Goal: Task Accomplishment & Management: Use online tool/utility

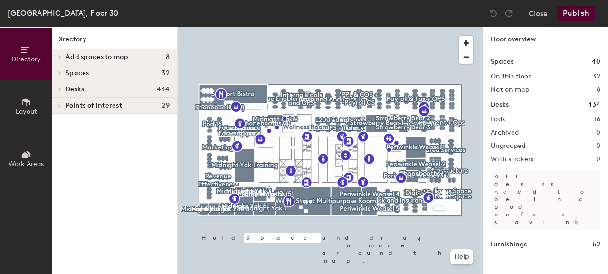
click at [110, 90] on h4 "Desks 434" at bounding box center [118, 90] width 104 height 8
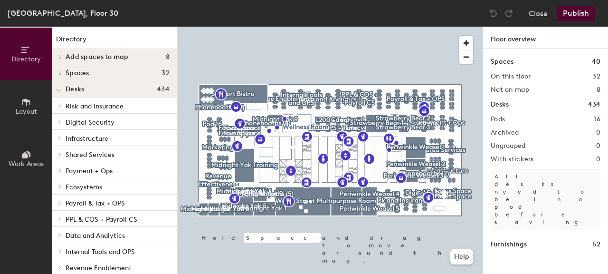
scroll to position [106, 0]
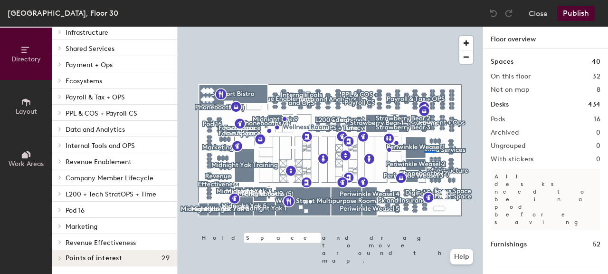
click at [353, 27] on div at bounding box center [330, 27] width 305 height 0
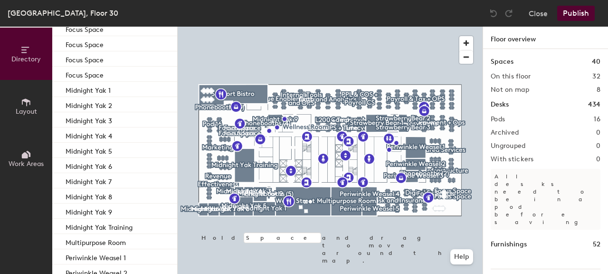
scroll to position [593, 0]
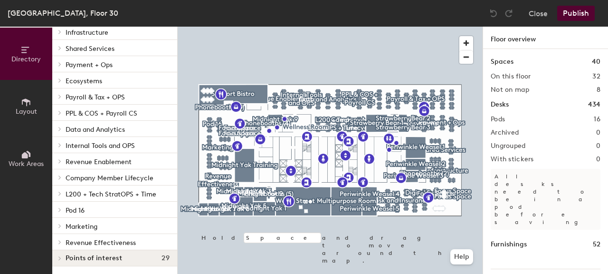
click at [438, 27] on div at bounding box center [330, 27] width 305 height 0
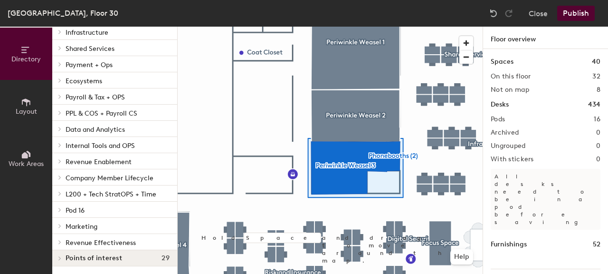
click at [471, 27] on div at bounding box center [330, 27] width 305 height 0
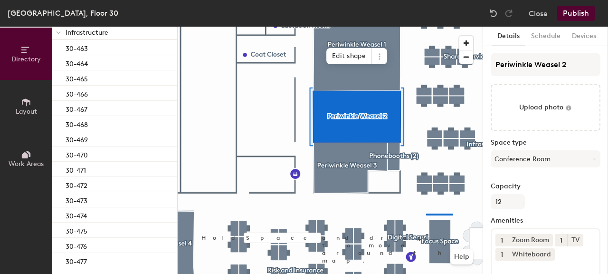
click at [423, 27] on div at bounding box center [330, 27] width 305 height 0
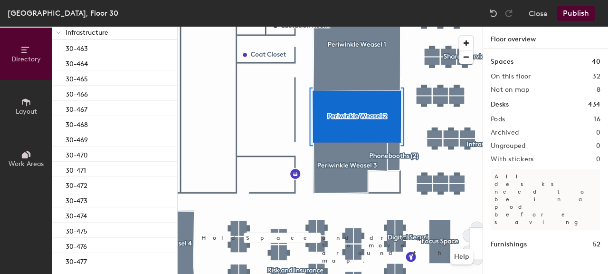
click at [445, 213] on div at bounding box center [438, 214] width 30 height 2
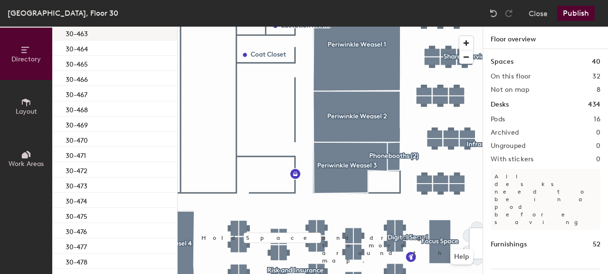
scroll to position [461, 0]
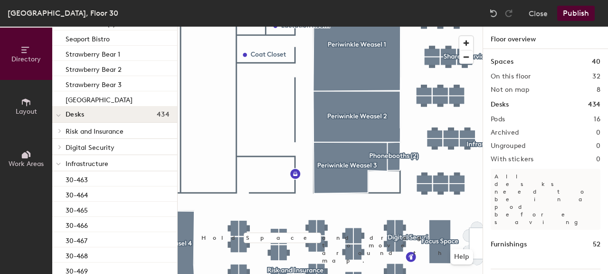
drag, startPoint x: 60, startPoint y: 163, endPoint x: 66, endPoint y: 157, distance: 8.1
click at [61, 163] on div at bounding box center [58, 163] width 12 height 16
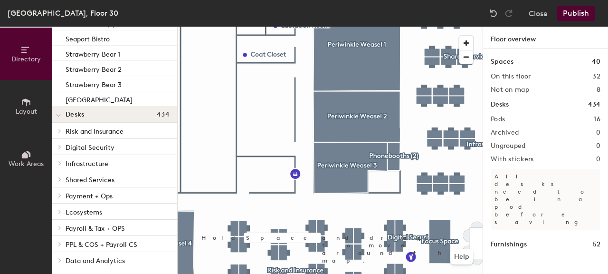
click at [65, 147] on div "Digital Security" at bounding box center [114, 147] width 125 height 16
click at [60, 147] on icon at bounding box center [60, 146] width 4 height 5
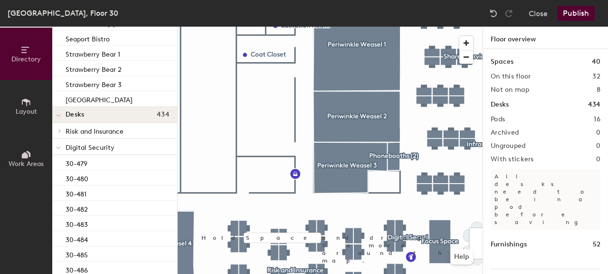
click at [61, 141] on div at bounding box center [58, 147] width 12 height 16
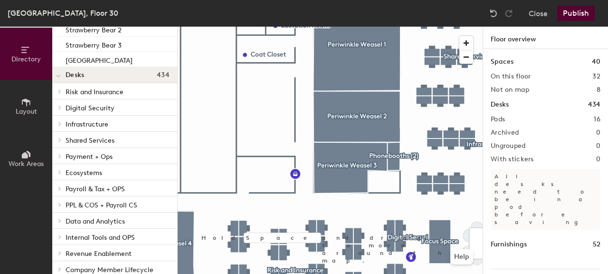
scroll to position [546, 0]
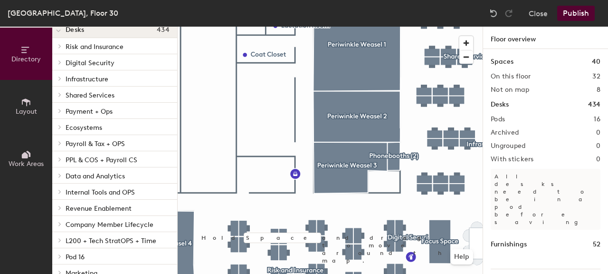
click at [59, 78] on icon at bounding box center [60, 78] width 4 height 5
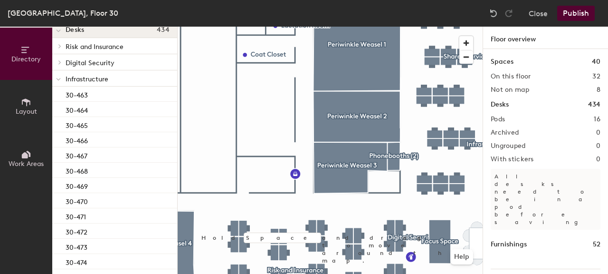
click at [59, 78] on icon at bounding box center [58, 79] width 5 height 4
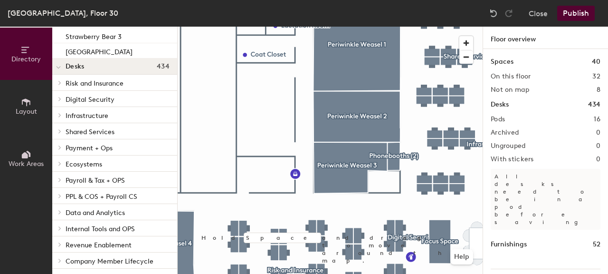
scroll to position [523, 0]
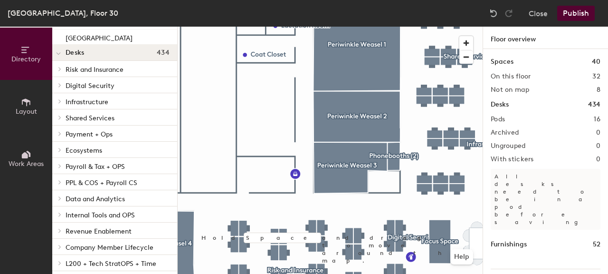
click at [60, 216] on icon at bounding box center [60, 214] width 4 height 5
click at [62, 215] on div at bounding box center [58, 214] width 12 height 16
click at [57, 132] on span at bounding box center [59, 133] width 8 height 5
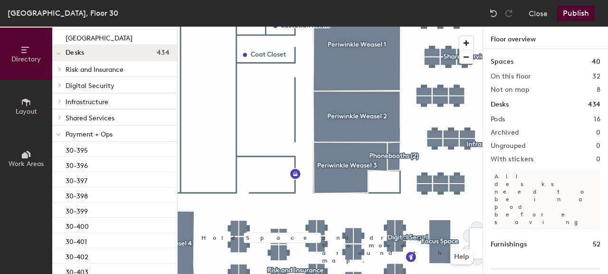
click at [60, 135] on icon at bounding box center [58, 135] width 5 height 4
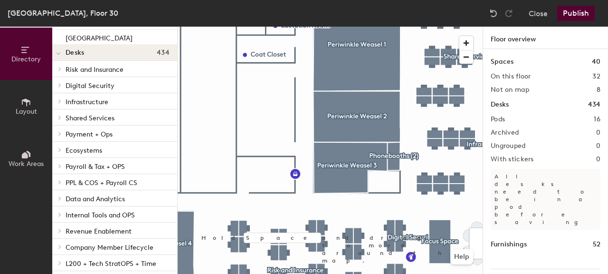
click at [64, 118] on div at bounding box center [59, 117] width 10 height 5
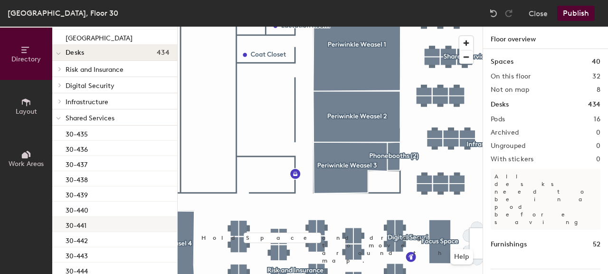
click at [78, 226] on p "30-441" at bounding box center [76, 224] width 21 height 11
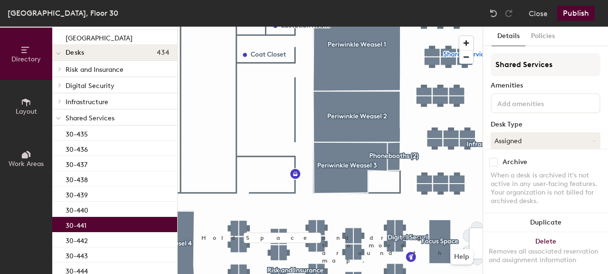
click at [98, 225] on div "30-441" at bounding box center [114, 224] width 125 height 15
click at [531, 135] on button "Assigned" at bounding box center [546, 140] width 110 height 17
click at [539, 110] on div at bounding box center [546, 103] width 110 height 20
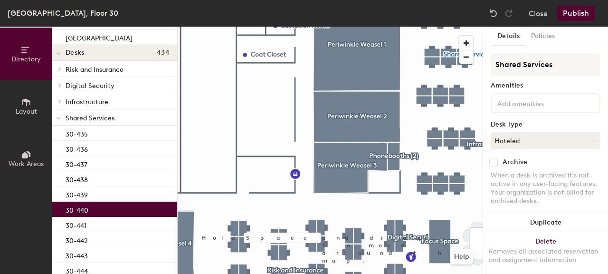
click at [100, 207] on div "30-440" at bounding box center [114, 209] width 125 height 15
click at [97, 221] on div "30-441" at bounding box center [114, 224] width 125 height 15
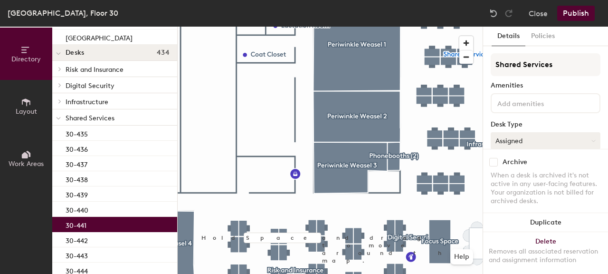
click at [545, 137] on button "Assigned" at bounding box center [546, 140] width 110 height 17
click at [513, 200] on div "Hoteled" at bounding box center [538, 199] width 95 height 14
click at [574, 14] on button "Publish" at bounding box center [576, 13] width 38 height 15
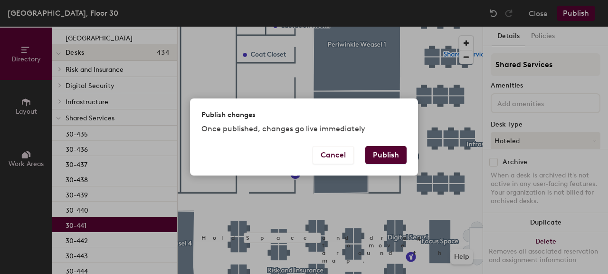
click at [394, 156] on button "Publish" at bounding box center [385, 155] width 41 height 18
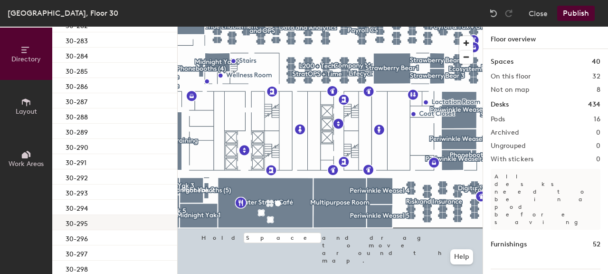
scroll to position [214, 0]
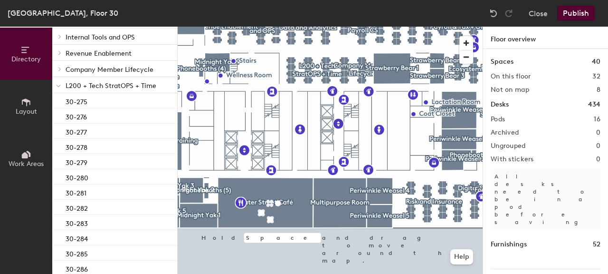
click at [61, 71] on div at bounding box center [58, 69] width 12 height 16
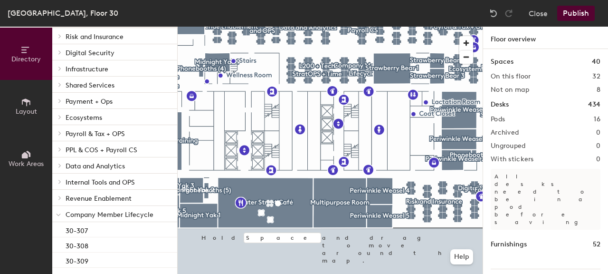
scroll to position [78, 0]
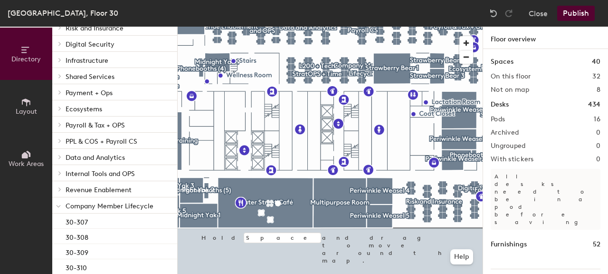
click at [56, 203] on span at bounding box center [58, 206] width 5 height 8
click at [58, 204] on icon at bounding box center [60, 205] width 4 height 5
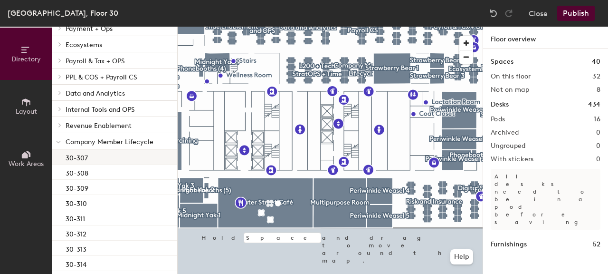
scroll to position [142, 0]
click at [66, 125] on span "Revenue Enablement" at bounding box center [99, 126] width 66 height 8
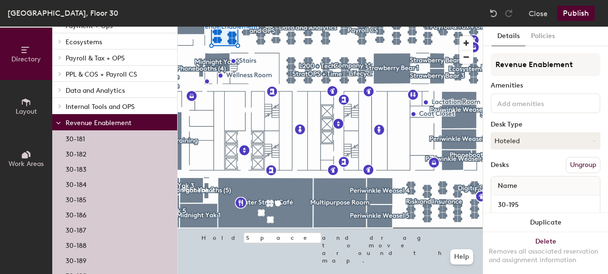
scroll to position [96, 0]
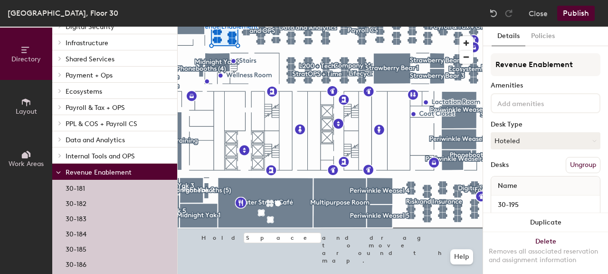
click at [62, 143] on div at bounding box center [58, 139] width 12 height 16
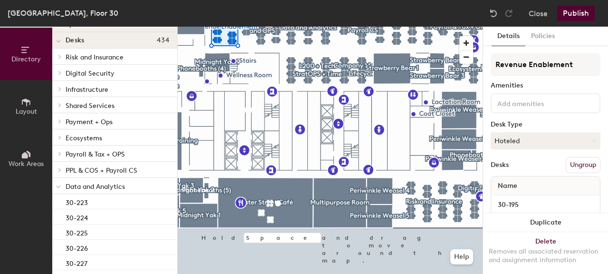
scroll to position [47, 0]
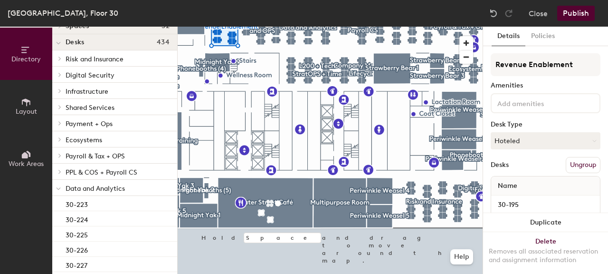
click at [65, 141] on div "Ecosystems" at bounding box center [114, 139] width 125 height 16
click at [58, 138] on span at bounding box center [59, 139] width 8 height 5
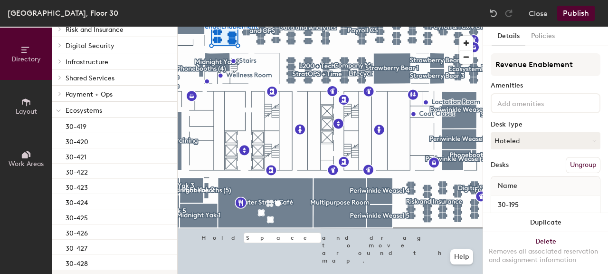
scroll to position [0, 0]
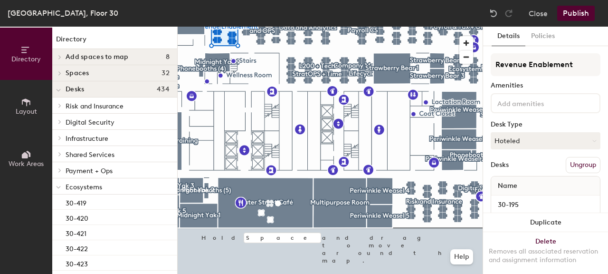
click at [59, 141] on div at bounding box center [58, 138] width 12 height 16
click at [62, 105] on span at bounding box center [59, 105] width 8 height 5
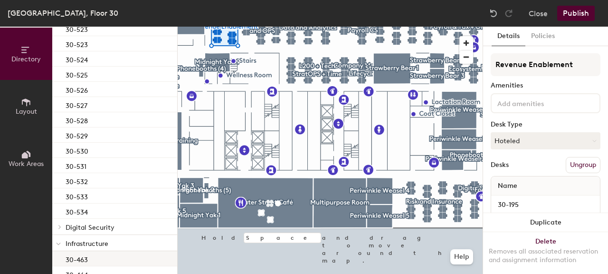
scroll to position [579, 0]
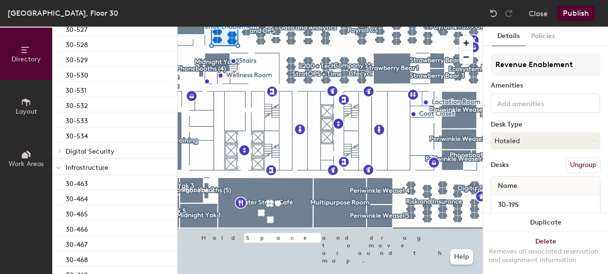
click at [61, 152] on icon at bounding box center [60, 150] width 4 height 5
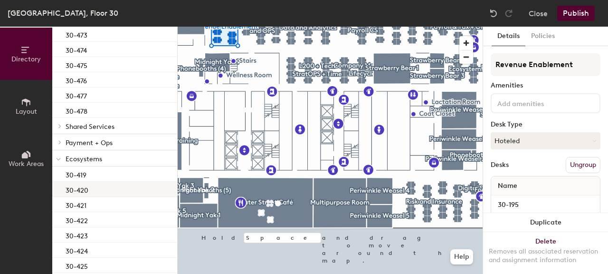
scroll to position [1123, 0]
click at [63, 143] on span at bounding box center [59, 142] width 8 height 5
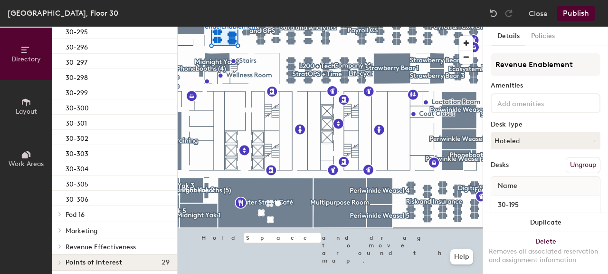
scroll to position [3117, 0]
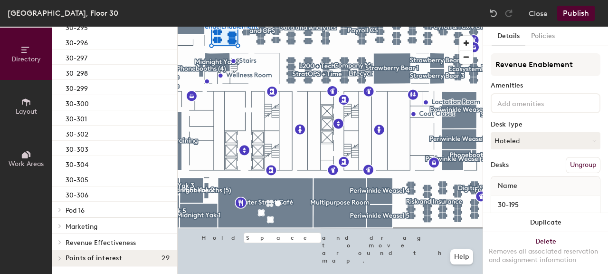
click at [63, 244] on div at bounding box center [58, 242] width 12 height 16
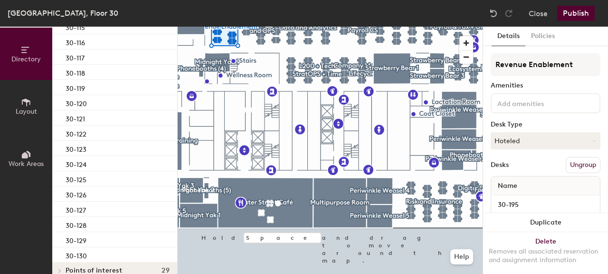
scroll to position [3573, 0]
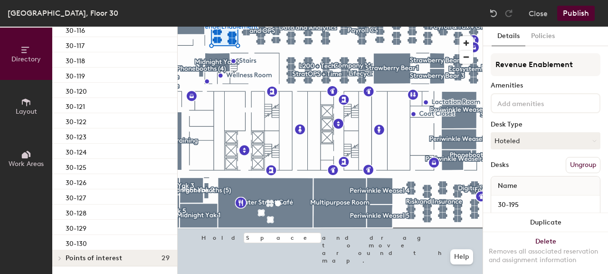
drag, startPoint x: 64, startPoint y: 254, endPoint x: 71, endPoint y: 253, distance: 7.3
click at [64, 254] on div at bounding box center [58, 258] width 12 height 16
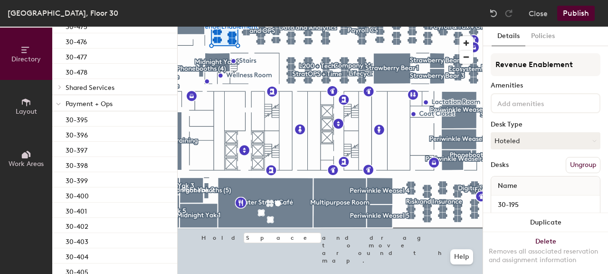
scroll to position [1188, 0]
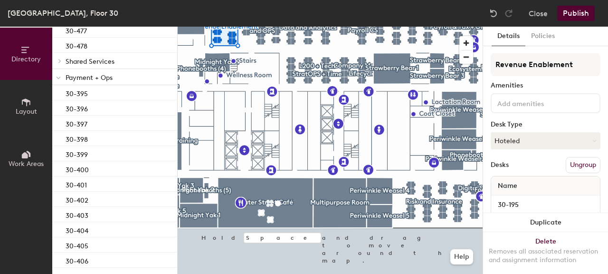
click at [59, 56] on div at bounding box center [58, 61] width 12 height 16
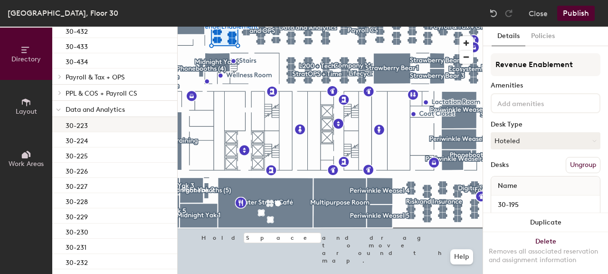
scroll to position [2294, 0]
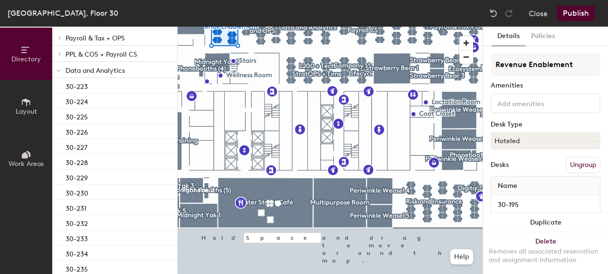
click at [60, 55] on icon at bounding box center [60, 53] width 4 height 5
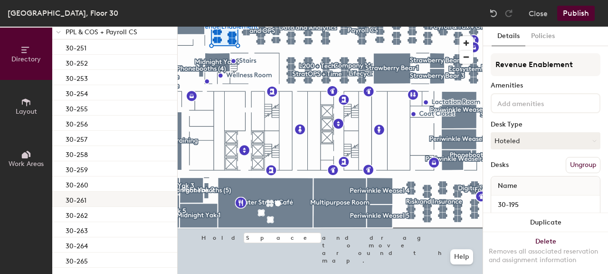
scroll to position [2370, 0]
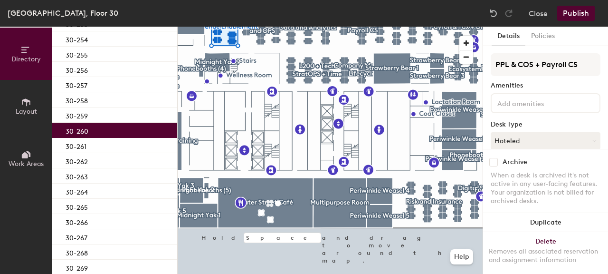
click at [103, 131] on div "30-260" at bounding box center [114, 130] width 125 height 15
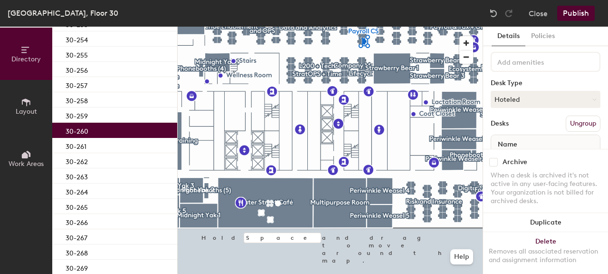
scroll to position [46, 0]
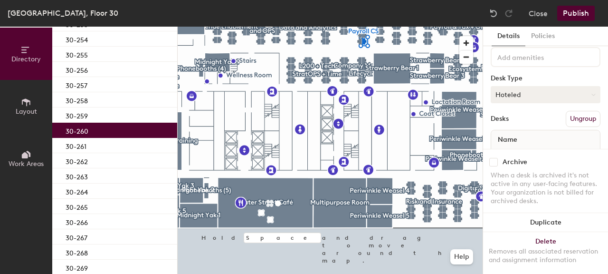
click at [522, 95] on button "Hoteled" at bounding box center [546, 94] width 110 height 17
click at [523, 121] on div "Assigned" at bounding box center [538, 124] width 95 height 14
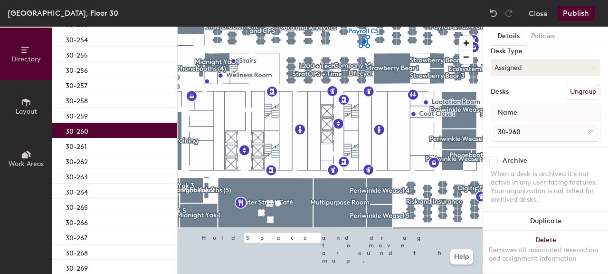
scroll to position [88, 0]
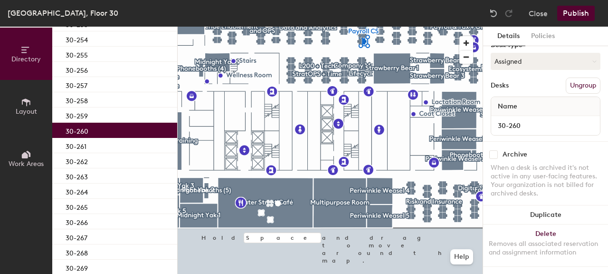
click at [573, 13] on button "Publish" at bounding box center [576, 13] width 38 height 15
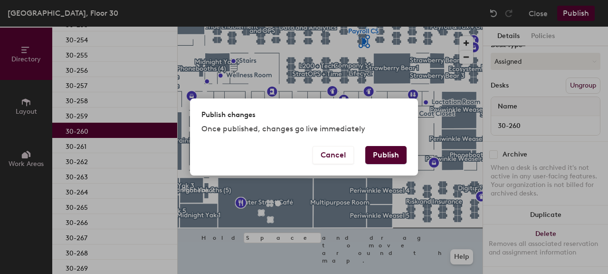
drag, startPoint x: 385, startPoint y: 156, endPoint x: 460, endPoint y: 160, distance: 74.7
click at [385, 156] on button "Publish" at bounding box center [385, 155] width 41 height 18
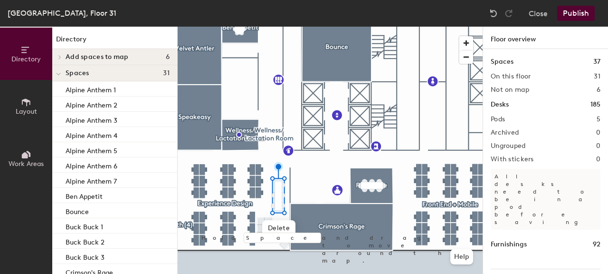
click at [223, 27] on div at bounding box center [330, 27] width 305 height 0
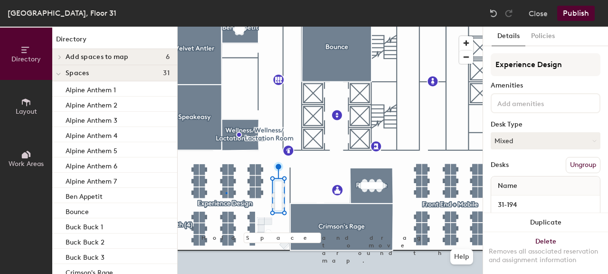
click at [226, 27] on div at bounding box center [330, 27] width 305 height 0
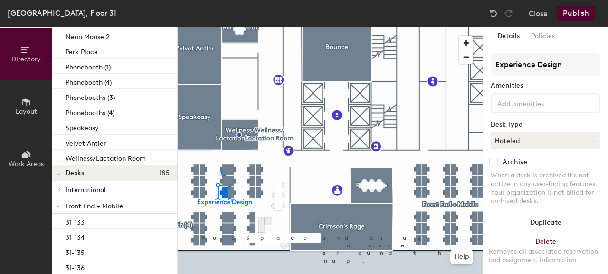
scroll to position [503, 0]
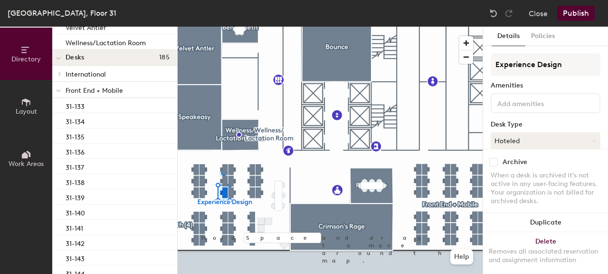
click at [58, 90] on icon at bounding box center [58, 91] width 5 height 4
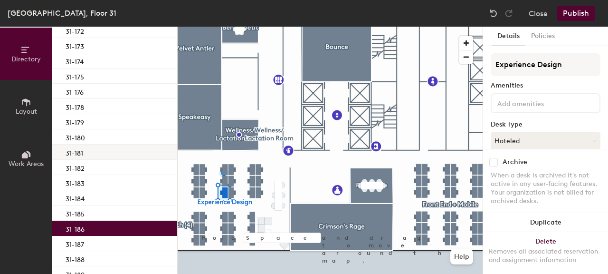
scroll to position [749, 0]
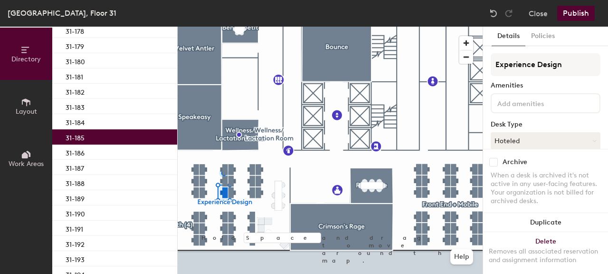
click at [92, 140] on div "31-185" at bounding box center [114, 136] width 125 height 15
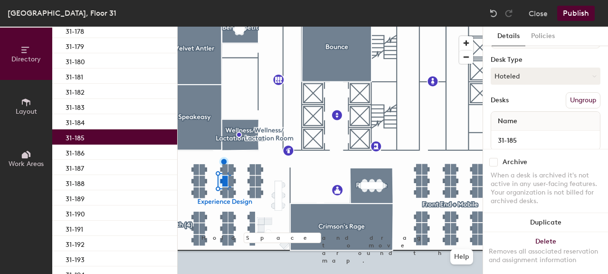
scroll to position [65, 0]
click at [520, 77] on button "Hoteled" at bounding box center [546, 75] width 110 height 17
click at [535, 106] on div "Assigned" at bounding box center [538, 105] width 95 height 14
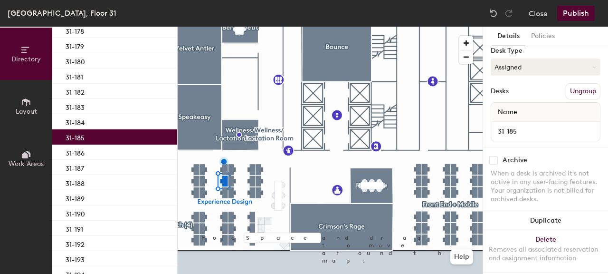
scroll to position [88, 0]
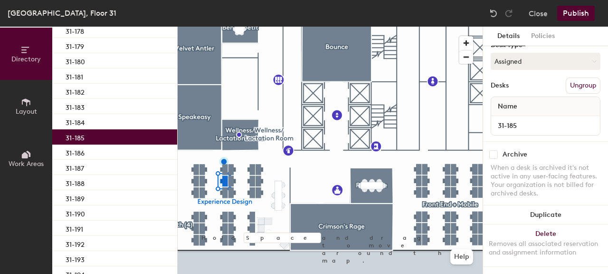
click at [580, 12] on button "Publish" at bounding box center [576, 13] width 38 height 15
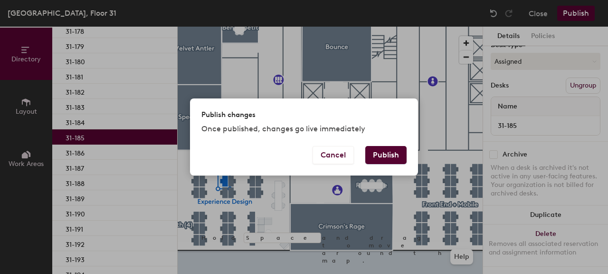
drag, startPoint x: 394, startPoint y: 145, endPoint x: 413, endPoint y: 143, distance: 19.1
click at [395, 144] on div "Publish changes Once published, changes go live immediately" at bounding box center [304, 121] width 228 height 47
drag, startPoint x: 387, startPoint y: 155, endPoint x: 418, endPoint y: 159, distance: 30.6
click at [387, 155] on button "Publish" at bounding box center [385, 155] width 41 height 18
